Goal: Task Accomplishment & Management: Use online tool/utility

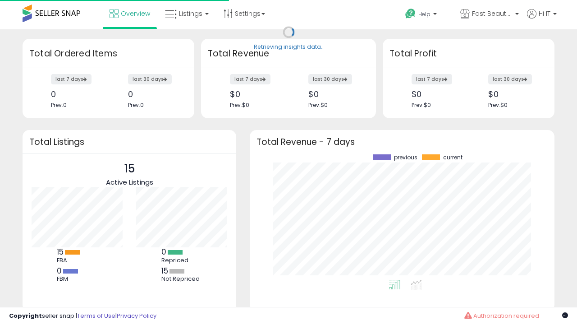
scroll to position [125, 287]
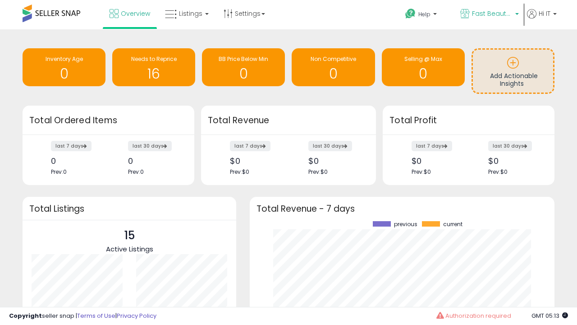
click at [489, 14] on span "Fast Beauty ([GEOGRAPHIC_DATA])" at bounding box center [492, 13] width 41 height 9
click at [0, 0] on p "Fast Beauty 448 listings" at bounding box center [0, 0] width 0 height 0
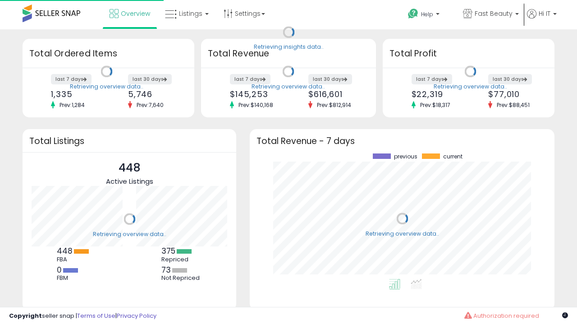
scroll to position [125, 287]
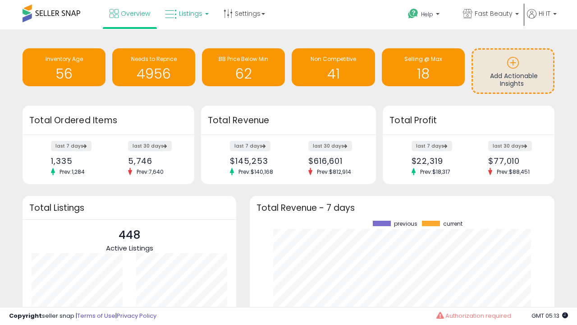
click at [186, 14] on span "Listings" at bounding box center [190, 13] width 23 height 9
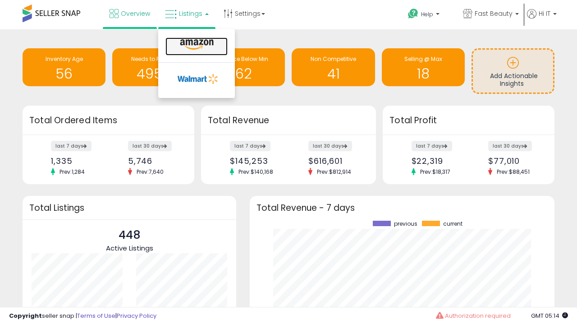
click at [196, 45] on icon at bounding box center [196, 45] width 39 height 12
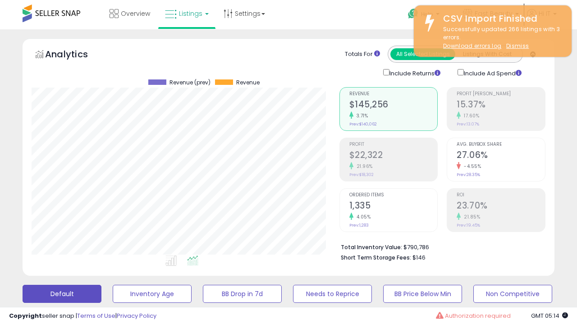
scroll to position [185, 308]
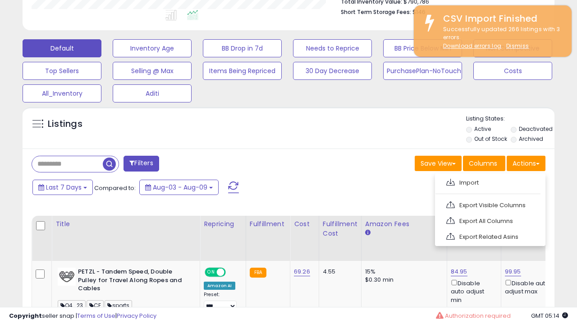
click at [451, 181] on span at bounding box center [451, 182] width 9 height 7
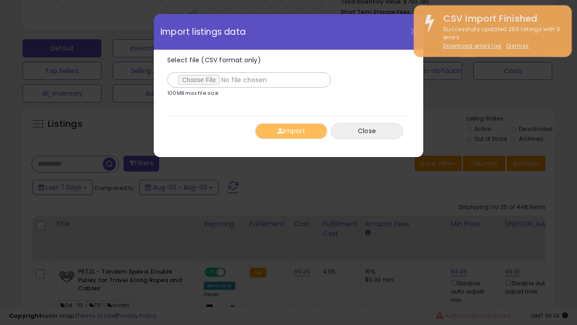
type input "**********"
click at [291, 131] on button "Import" at bounding box center [291, 131] width 72 height 16
